Goal: Check status: Check status

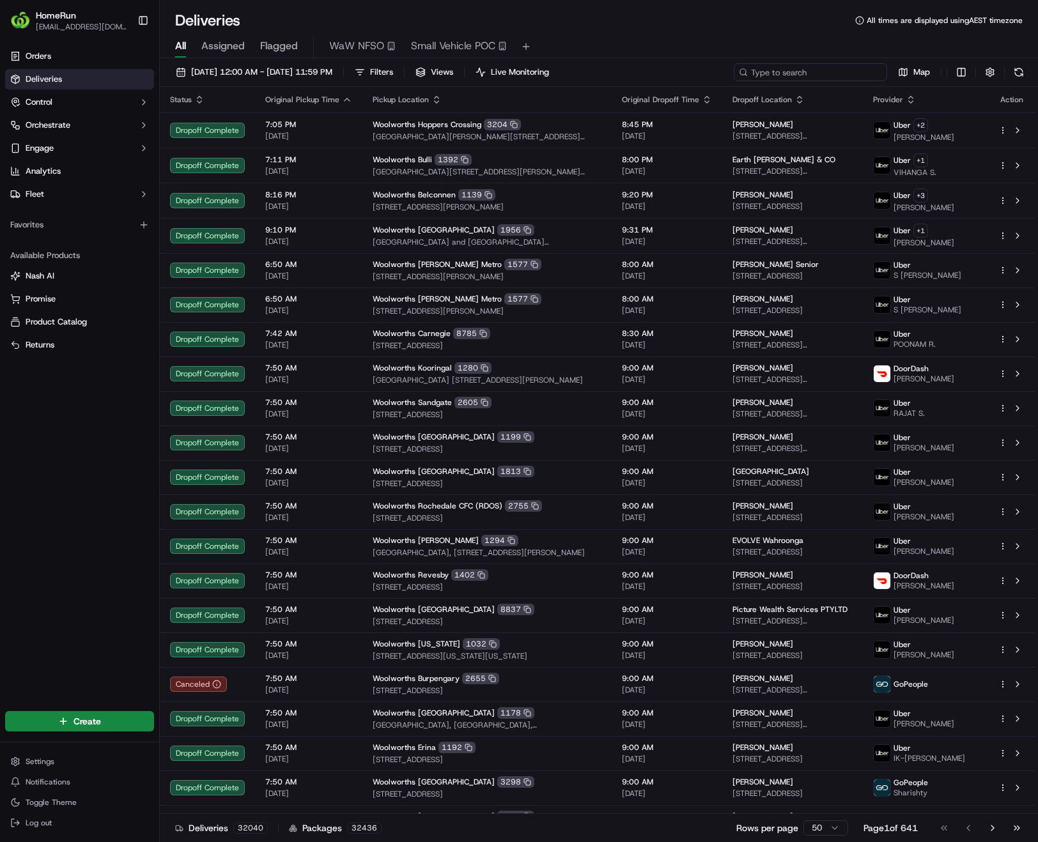
click at [814, 72] on input at bounding box center [809, 72] width 153 height 18
paste input "172911535"
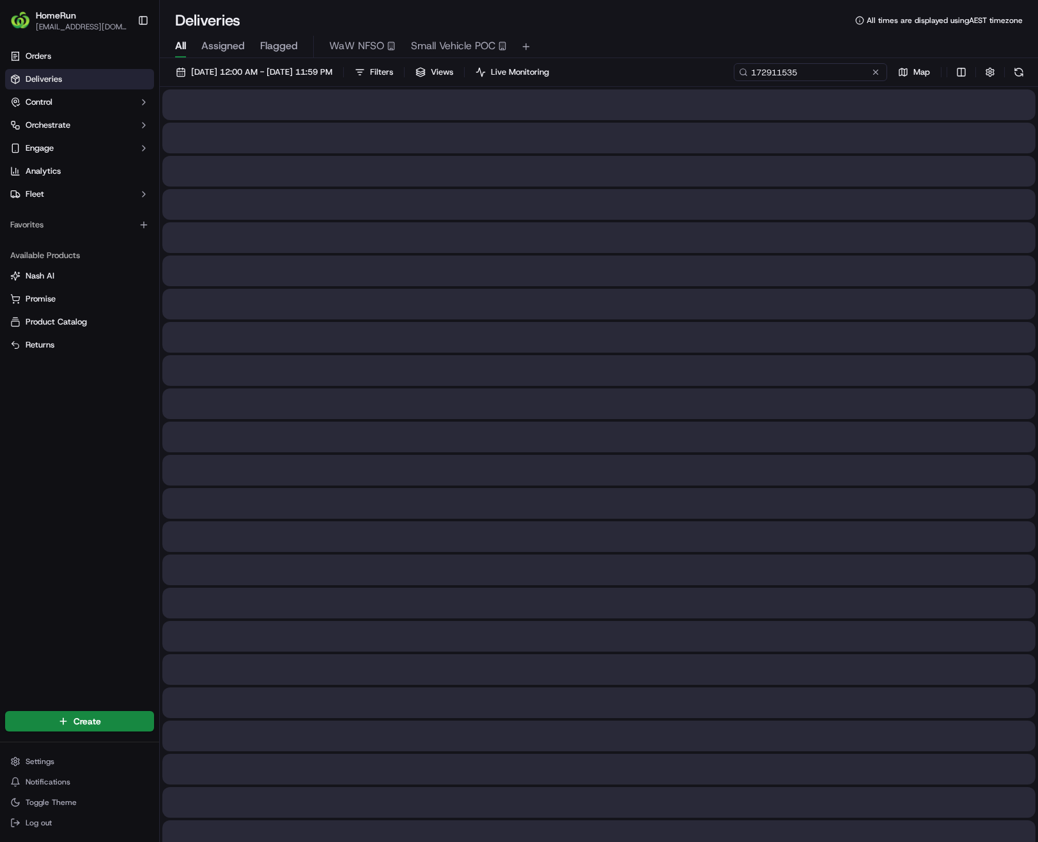
type input "172911535"
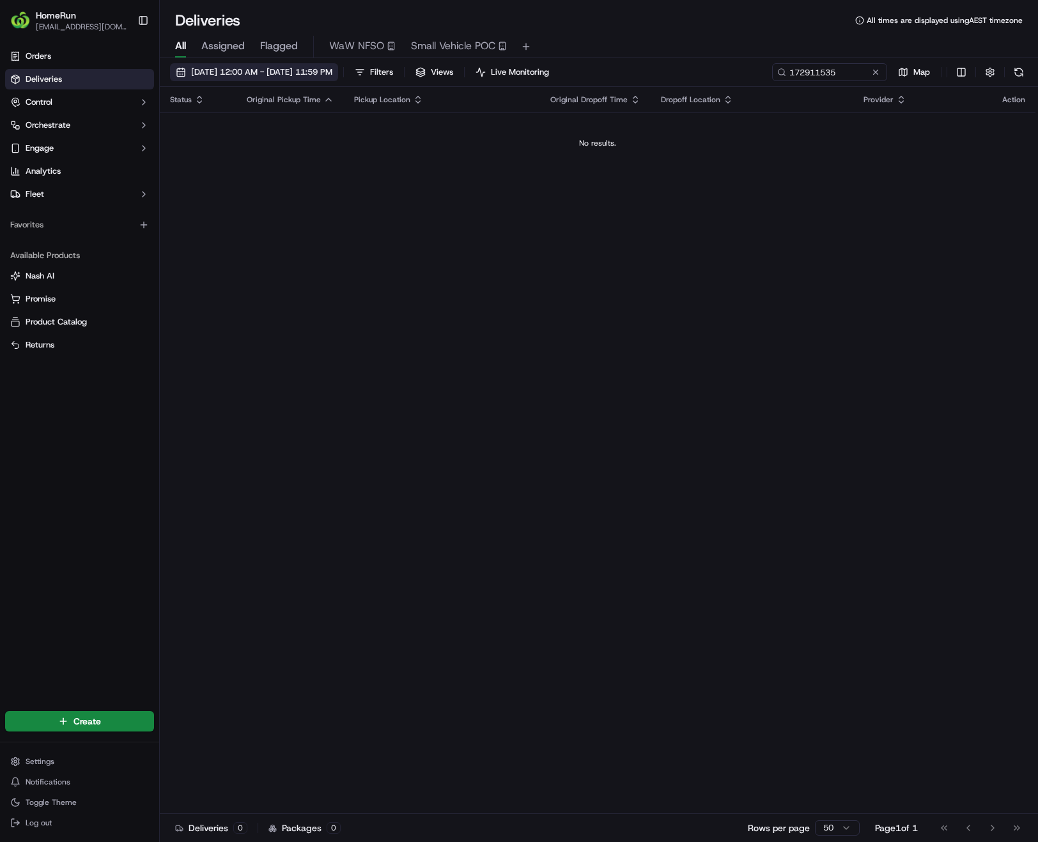
click at [279, 76] on span "18/09/2025 12:00 AM - 18/09/2025 11:59 PM" at bounding box center [261, 72] width 141 height 12
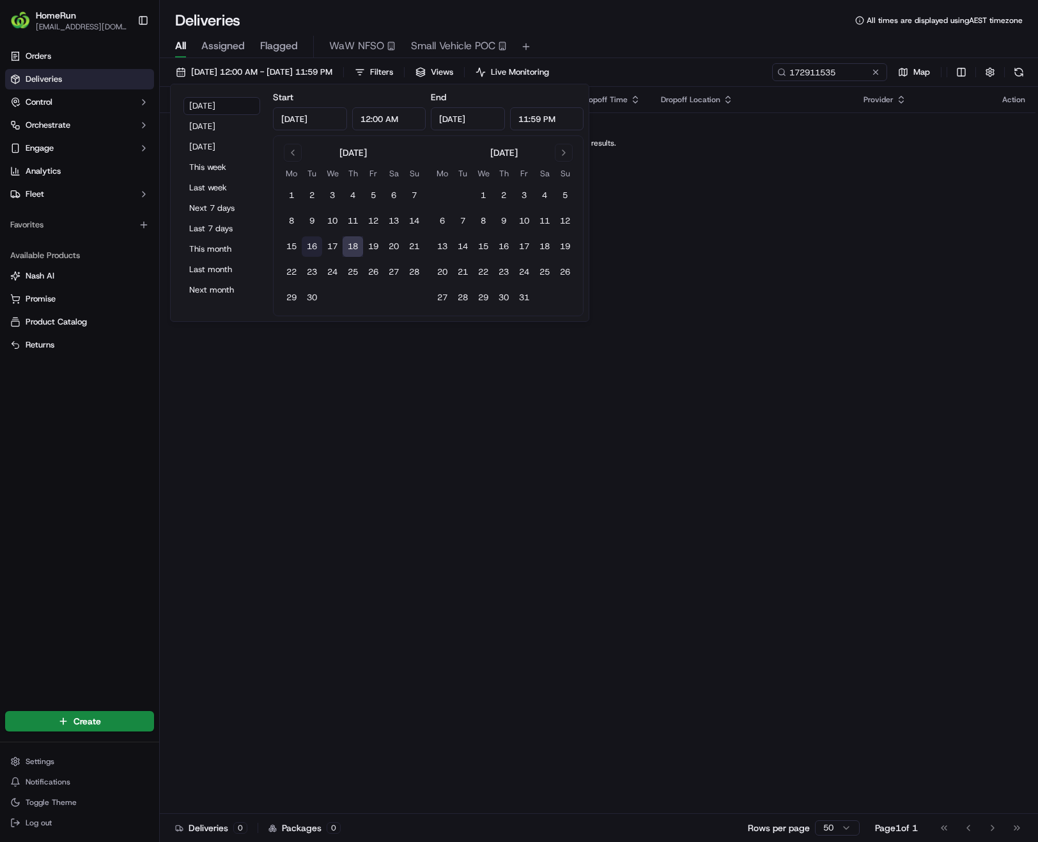
click at [312, 244] on button "16" at bounding box center [312, 246] width 20 height 20
type input "Sep 16, 2025"
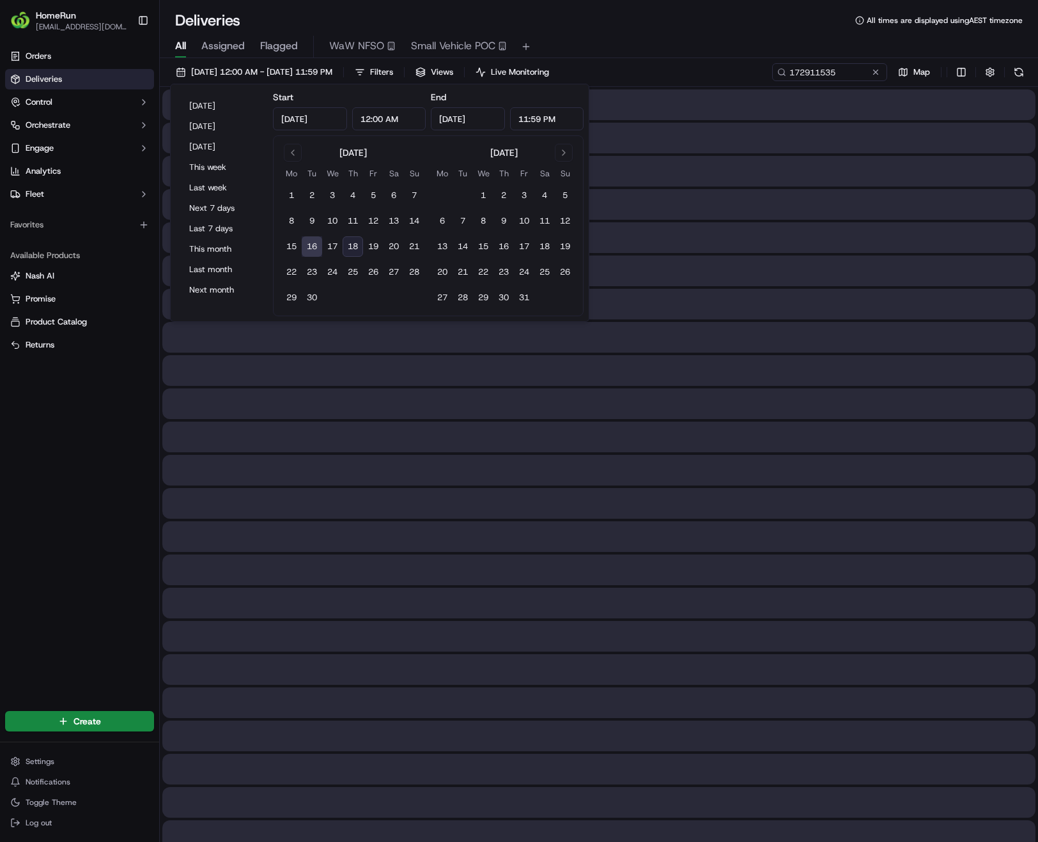
click at [312, 244] on button "16" at bounding box center [312, 246] width 20 height 20
click at [696, 31] on div "All Assigned Flagged WaW NFSO Small Vehicle POC" at bounding box center [599, 44] width 878 height 27
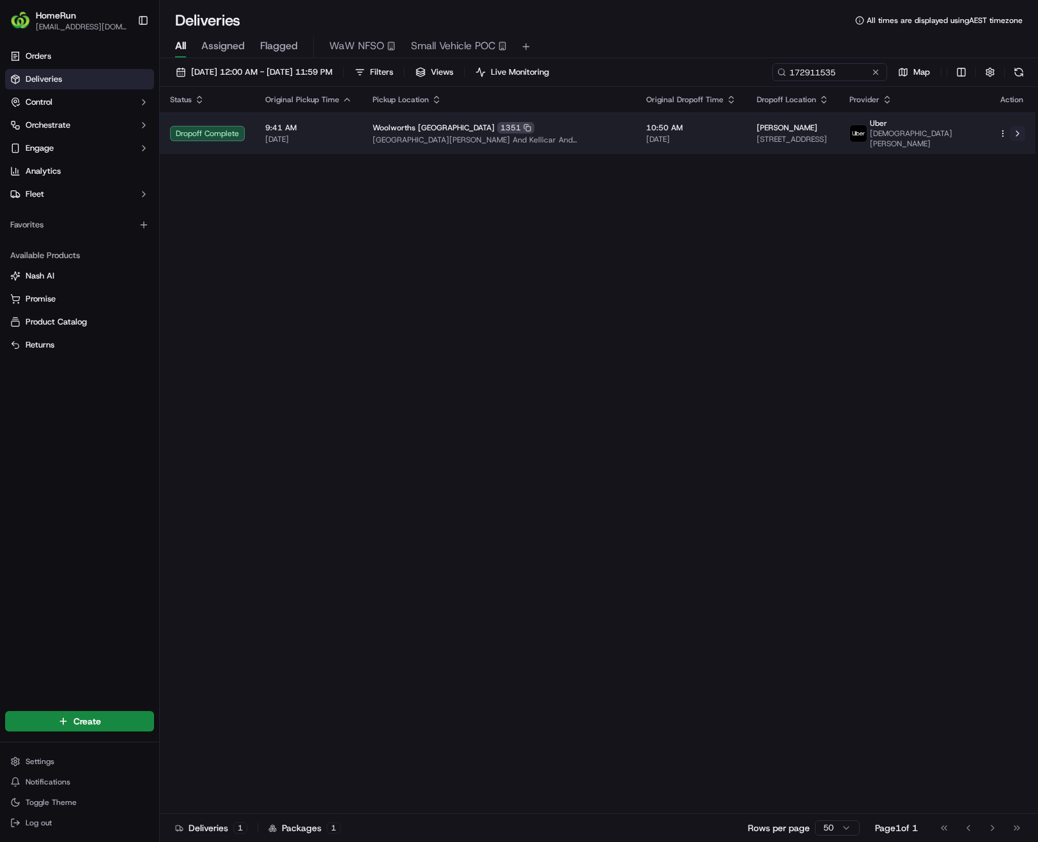
click at [1018, 138] on button at bounding box center [1016, 133] width 15 height 15
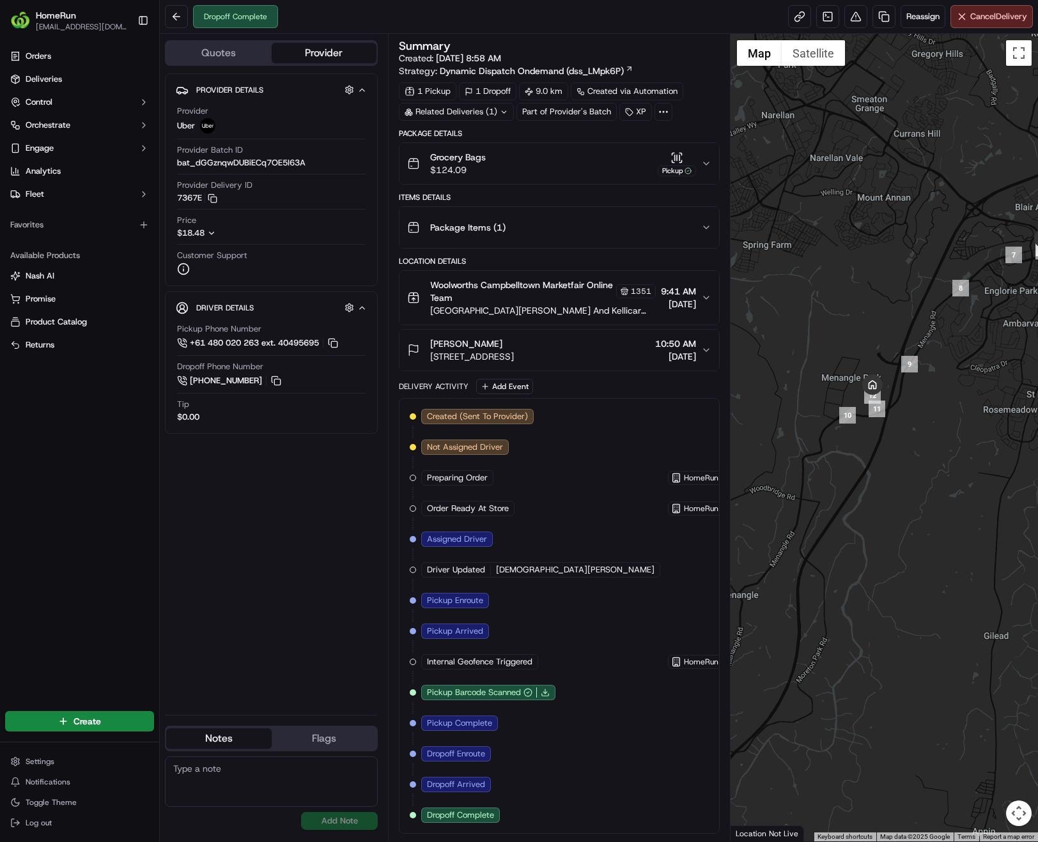
drag, startPoint x: 832, startPoint y: 554, endPoint x: 908, endPoint y: 438, distance: 138.9
click at [908, 438] on div at bounding box center [883, 438] width 307 height 808
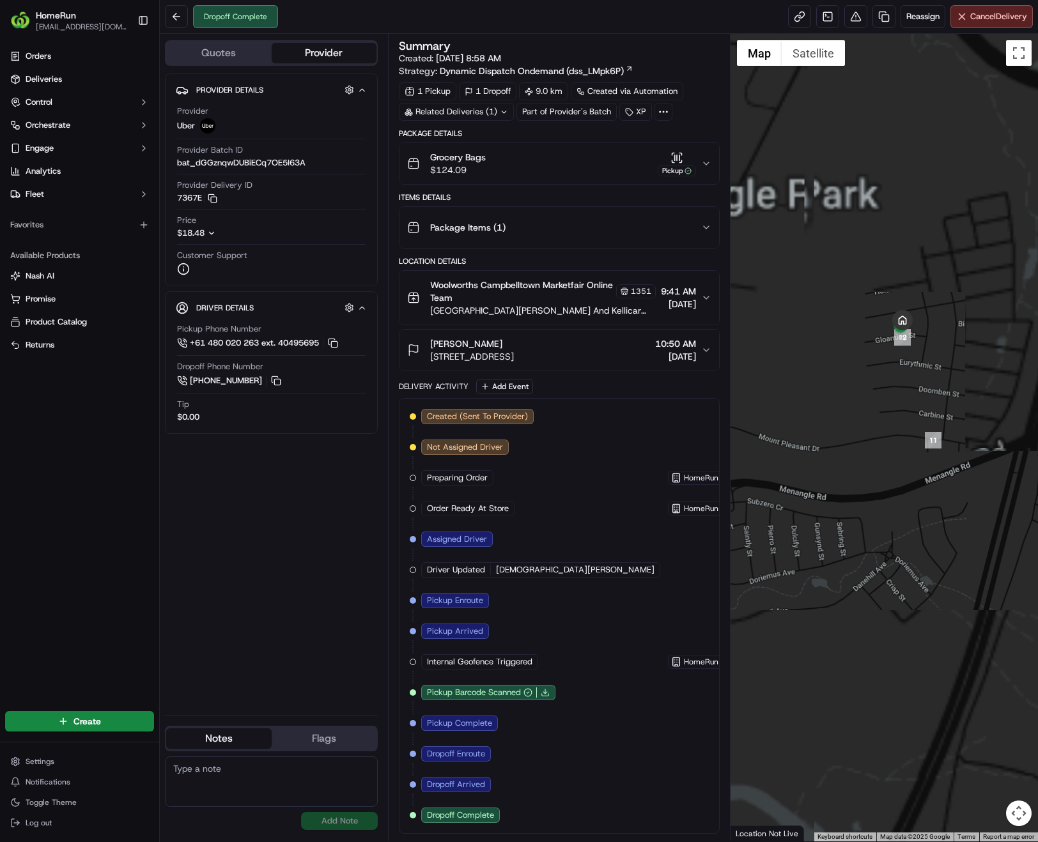
drag, startPoint x: 896, startPoint y: 341, endPoint x: 887, endPoint y: 438, distance: 97.5
click at [887, 440] on div at bounding box center [883, 438] width 307 height 808
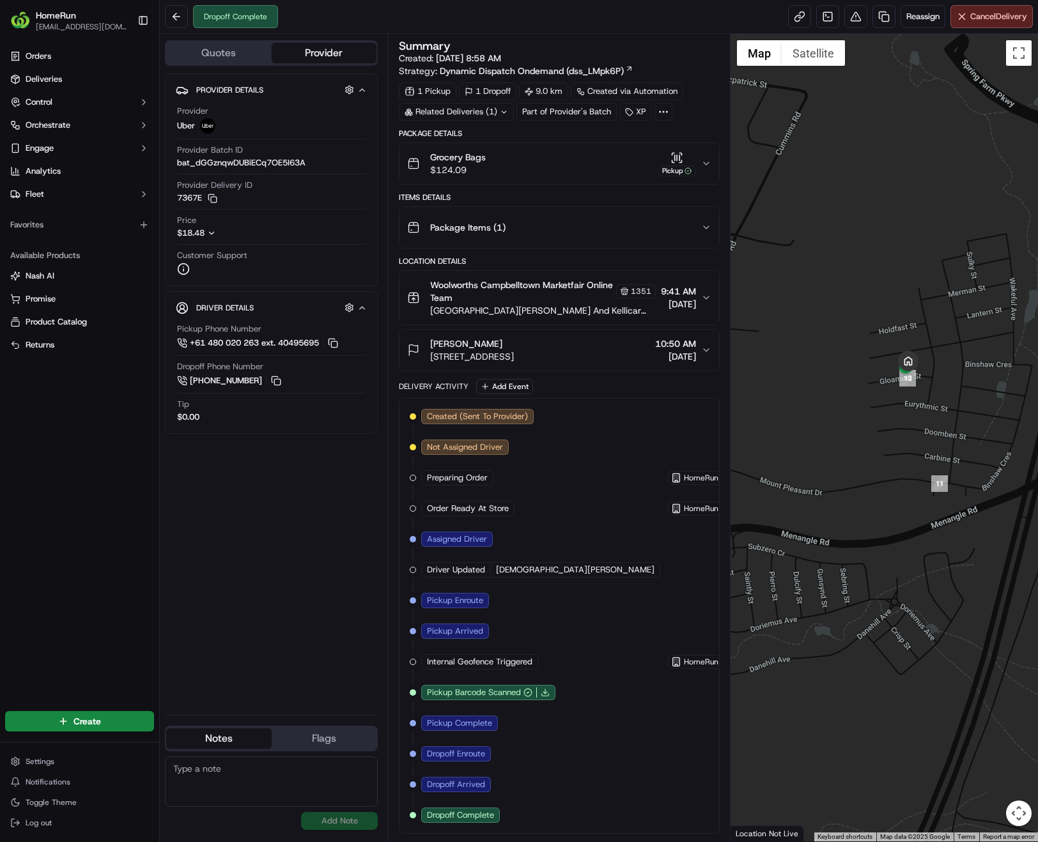
drag, startPoint x: 891, startPoint y: 370, endPoint x: 896, endPoint y: 434, distance: 64.2
click at [896, 434] on div at bounding box center [883, 438] width 307 height 808
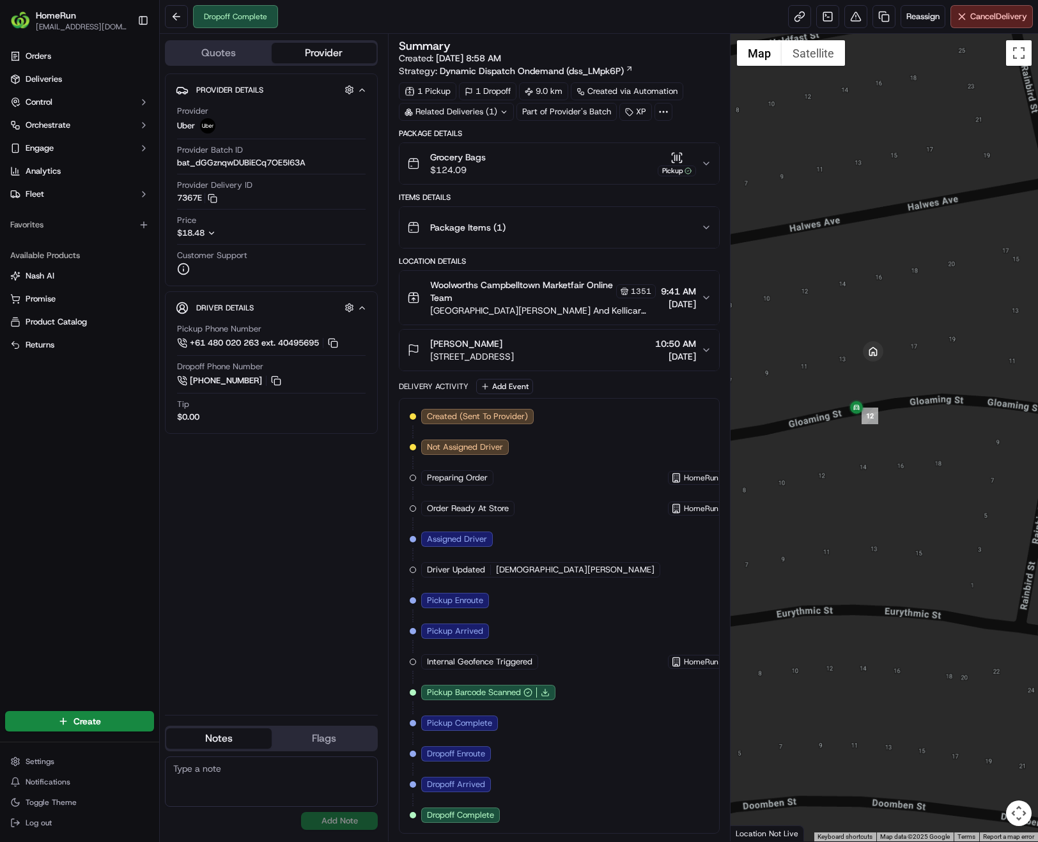
drag, startPoint x: 910, startPoint y: 398, endPoint x: 852, endPoint y: 486, distance: 105.3
click at [852, 486] on div at bounding box center [883, 438] width 307 height 808
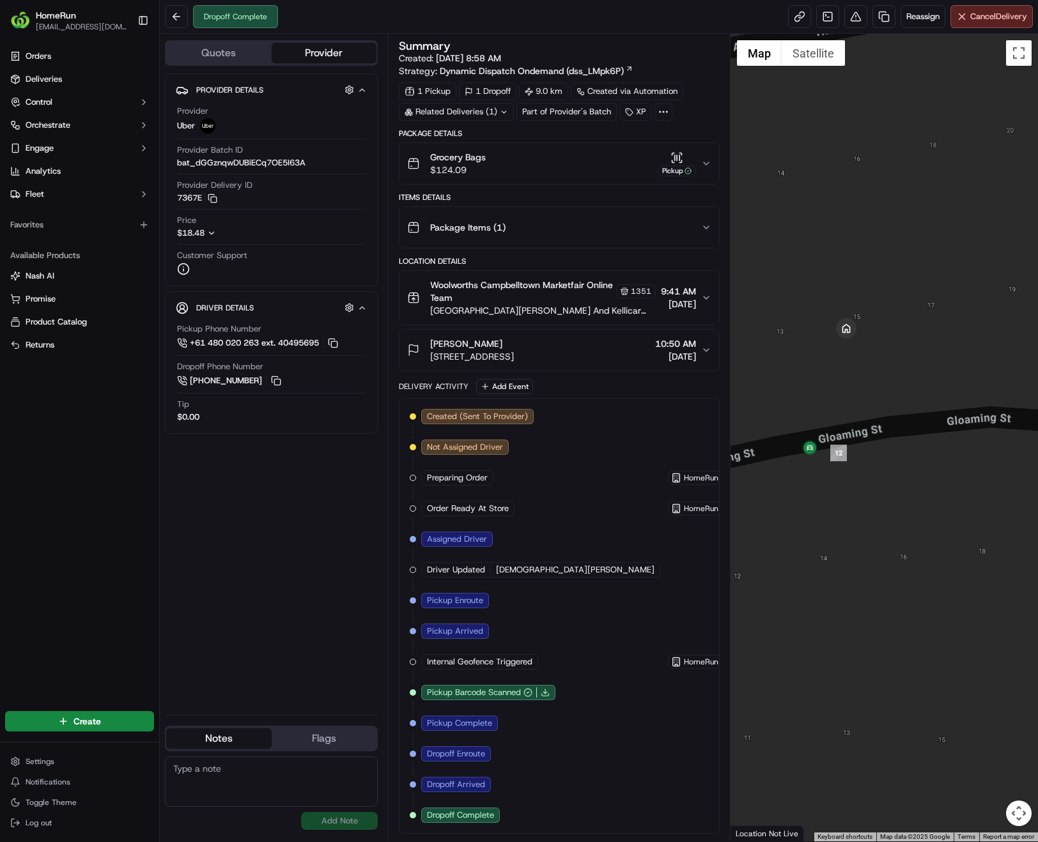
drag, startPoint x: 891, startPoint y: 390, endPoint x: 889, endPoint y: 404, distance: 14.2
click at [889, 404] on div at bounding box center [883, 438] width 307 height 808
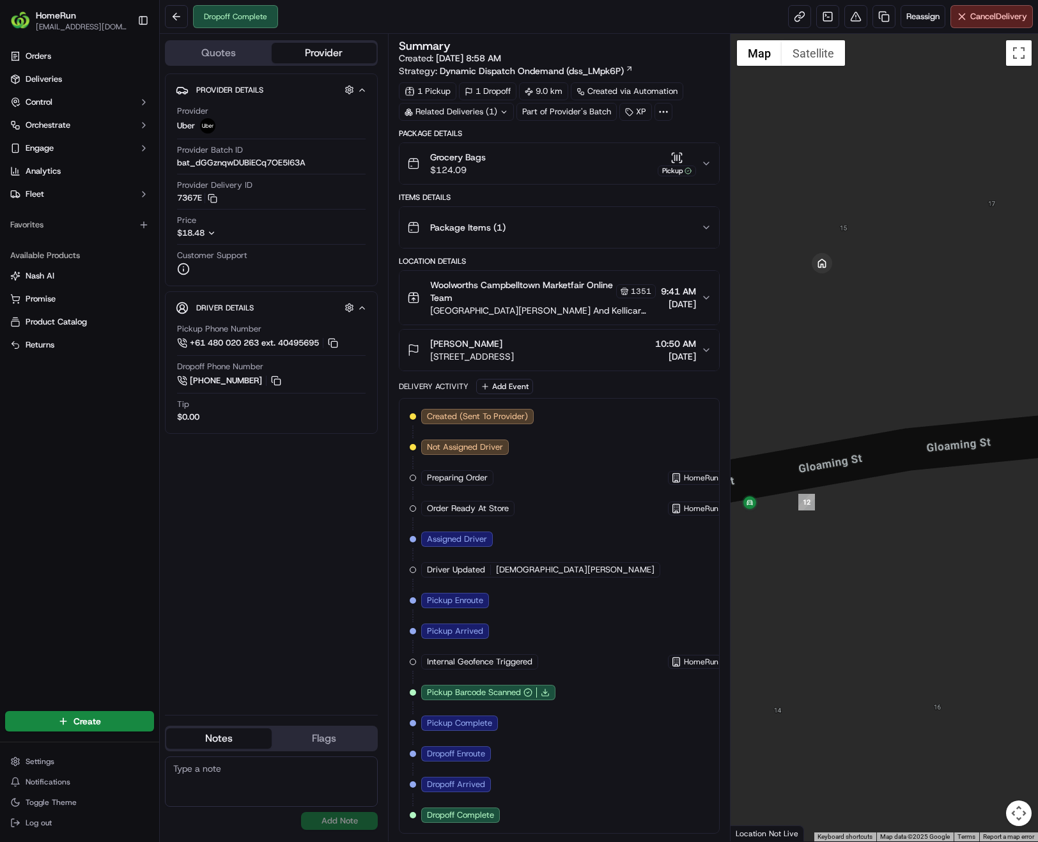
drag, startPoint x: 919, startPoint y: 392, endPoint x: 944, endPoint y: 392, distance: 24.9
click at [944, 392] on div at bounding box center [883, 438] width 307 height 808
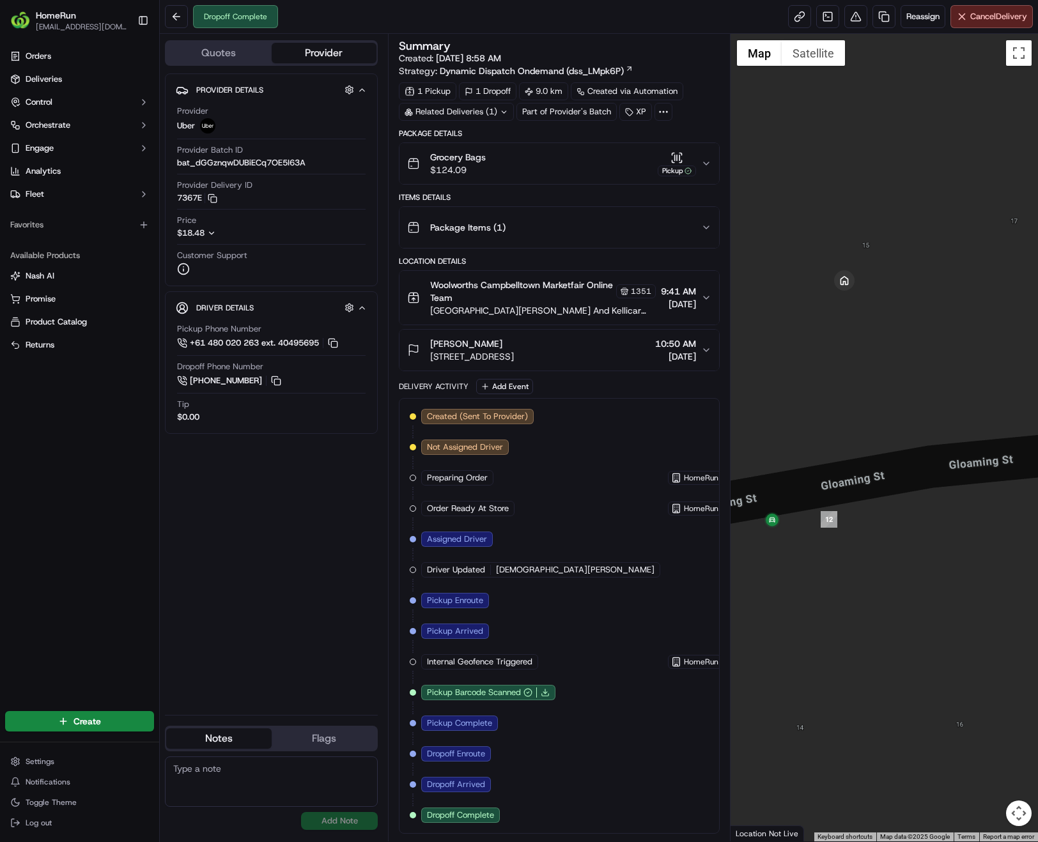
drag, startPoint x: 869, startPoint y: 391, endPoint x: 889, endPoint y: 409, distance: 26.7
click at [889, 409] on div at bounding box center [883, 438] width 307 height 808
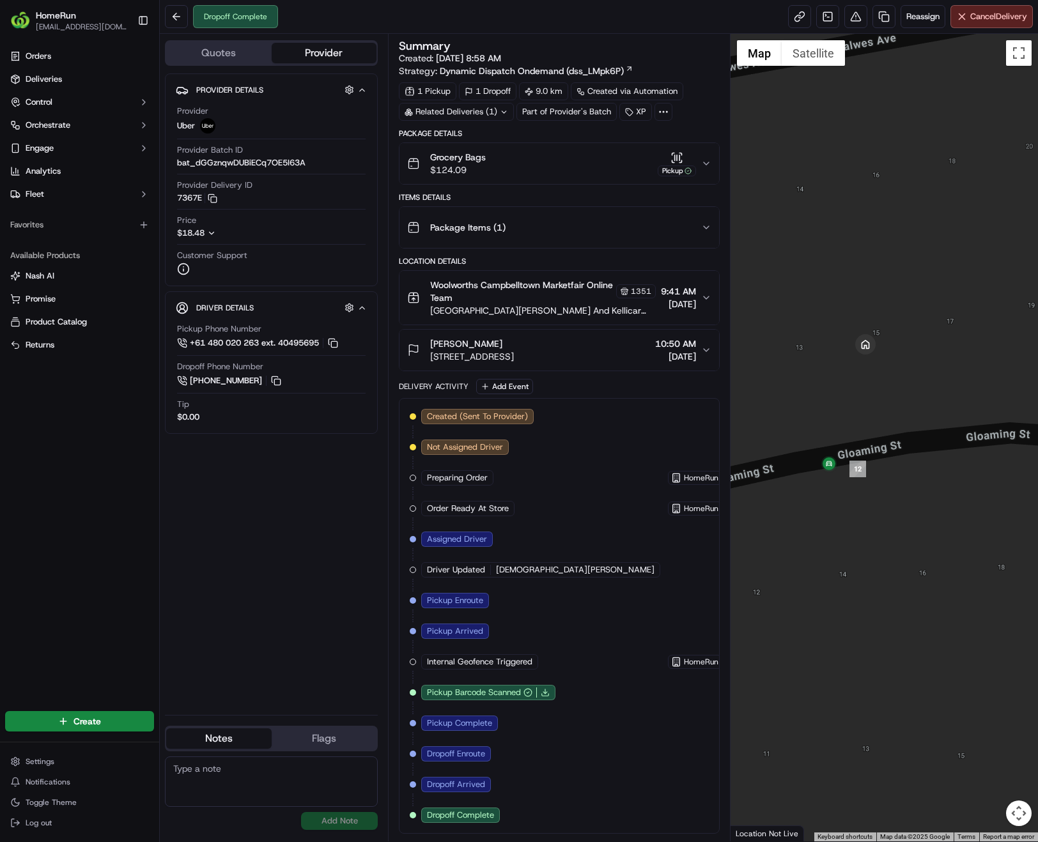
drag, startPoint x: 885, startPoint y: 408, endPoint x: 882, endPoint y: 415, distance: 6.9
click at [882, 415] on div at bounding box center [883, 438] width 307 height 808
click at [704, 168] on button "Grocery Bags $124.09 Pickup" at bounding box center [558, 163] width 319 height 41
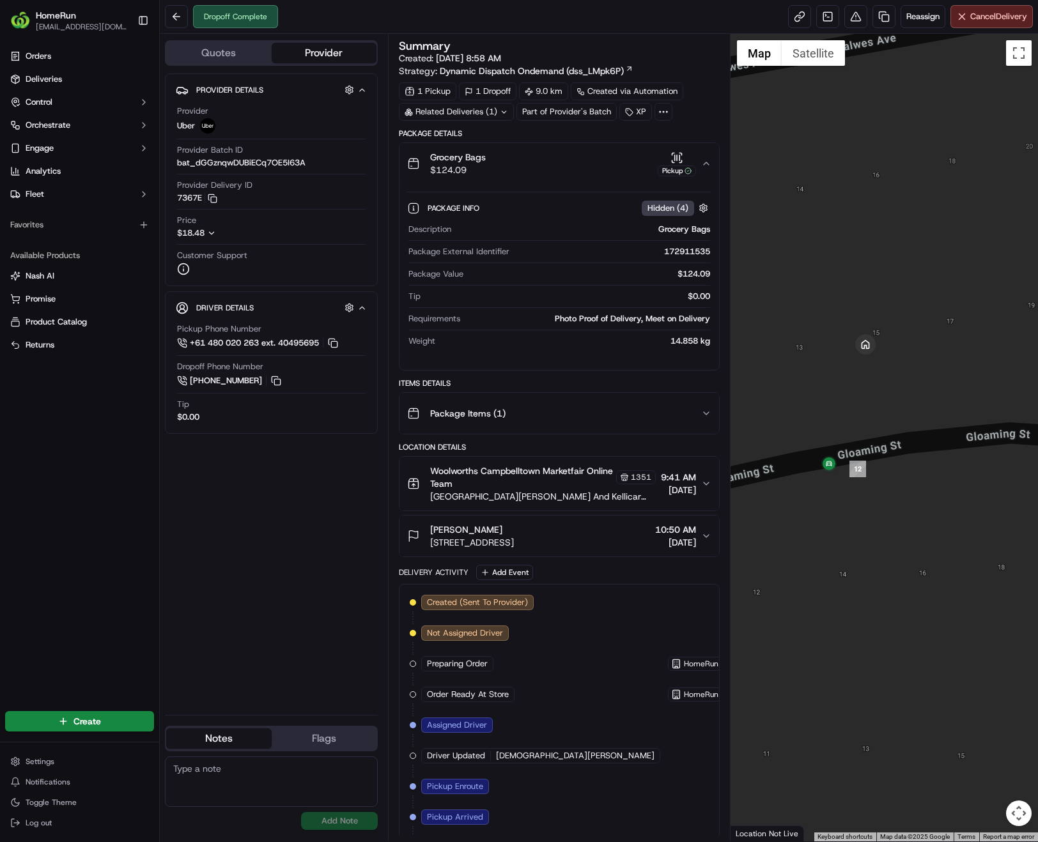
click at [704, 168] on icon "button" at bounding box center [706, 163] width 10 height 10
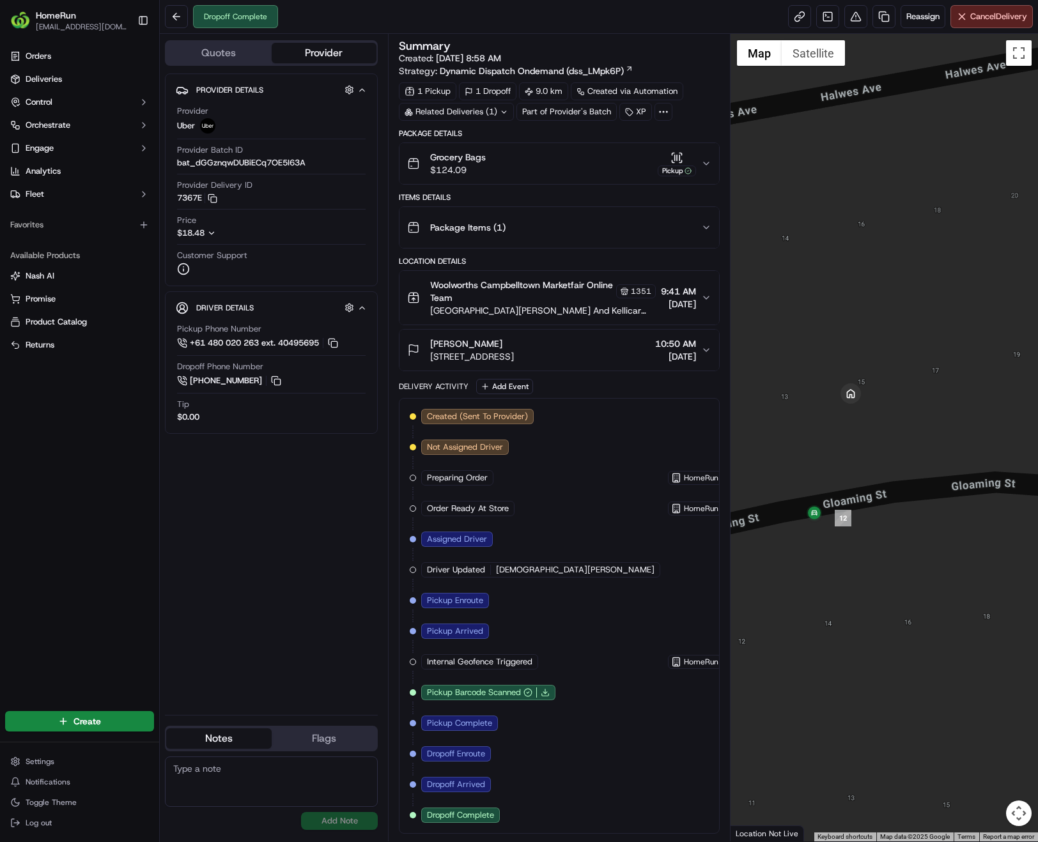
drag, startPoint x: 861, startPoint y: 510, endPoint x: 908, endPoint y: 500, distance: 47.6
click at [908, 500] on div at bounding box center [883, 438] width 307 height 808
drag, startPoint x: 879, startPoint y: 493, endPoint x: 910, endPoint y: 491, distance: 31.4
click at [910, 491] on div at bounding box center [883, 438] width 307 height 808
